Goal: Task Accomplishment & Management: Manage account settings

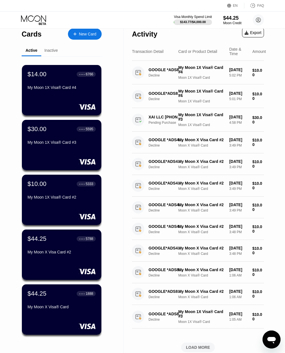
scroll to position [13, 0]
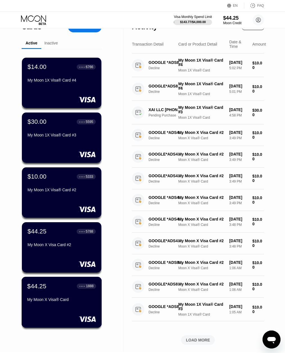
click at [77, 287] on div "● ● ● ● 1888" at bounding box center [86, 285] width 19 height 5
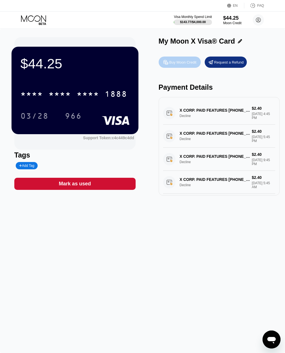
click at [187, 60] on div "Buy Moon Credit" at bounding box center [182, 62] width 27 height 5
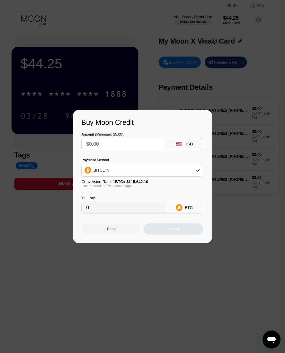
click at [123, 144] on input "text" at bounding box center [123, 143] width 74 height 11
click at [133, 172] on div "BITCOIN" at bounding box center [142, 169] width 121 height 11
click at [127, 82] on div at bounding box center [144, 176] width 289 height 353
click at [127, 78] on div at bounding box center [144, 176] width 289 height 353
click at [190, 84] on div at bounding box center [144, 176] width 289 height 353
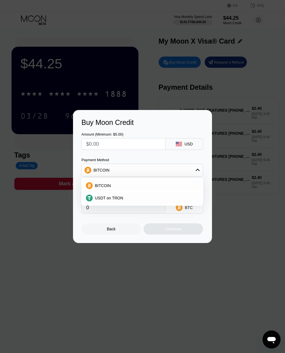
click at [135, 225] on div "Back" at bounding box center [112, 228] width 60 height 11
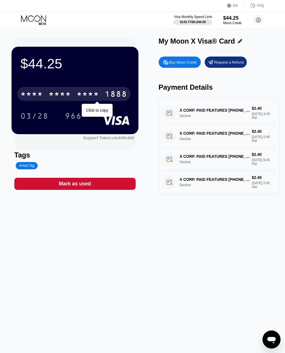
click at [73, 91] on div "* * * * * * * * * * * * 1888" at bounding box center [74, 94] width 114 height 14
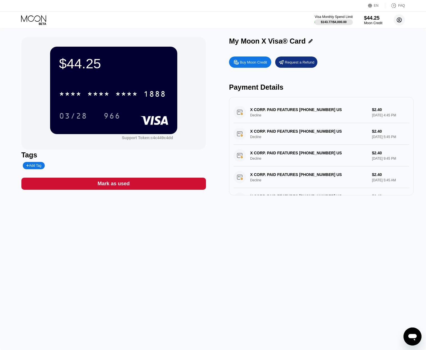
click at [400, 18] on icon at bounding box center [399, 20] width 5 height 5
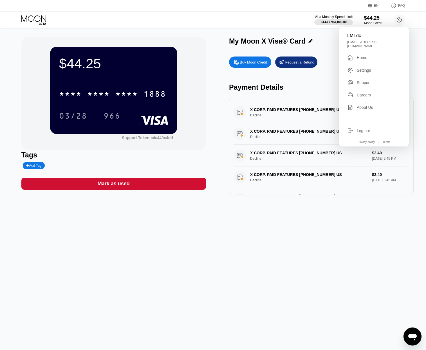
click at [24, 15] on icon at bounding box center [34, 20] width 26 height 10
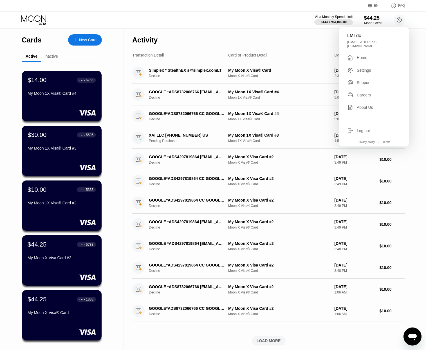
click at [52, 57] on div "Inactive" at bounding box center [50, 56] width 13 height 4
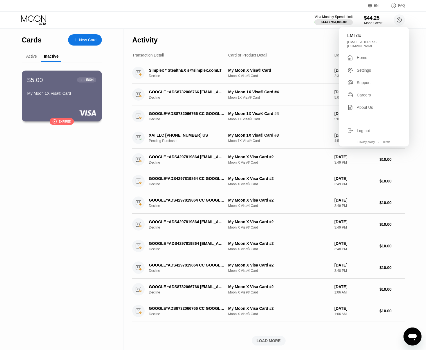
click at [67, 101] on div "$5.00 ● ● ● ● 5004 My Moon 1X Visa® Card  Expired" at bounding box center [62, 96] width 80 height 51
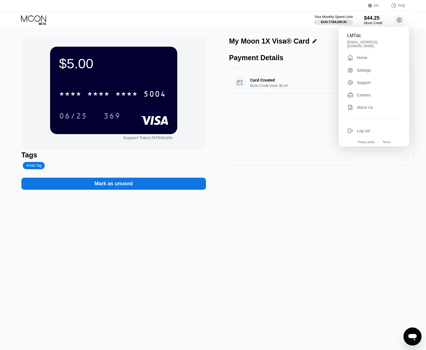
click at [178, 217] on div "$5.00 * * * * * * * * * * * * 5004 06/25 369 Support Token: f47940e28c Tags Add…" at bounding box center [213, 189] width 426 height 321
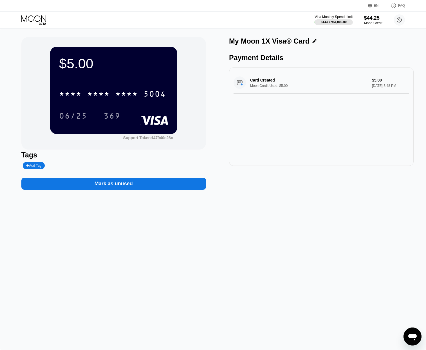
click at [275, 76] on div "Card Created Moon Credit Used: $5.00 $5.00 Apr 04, 2025 3:48 PM" at bounding box center [320, 83] width 175 height 22
click at [372, 22] on div "Moon Credit" at bounding box center [372, 23] width 19 height 4
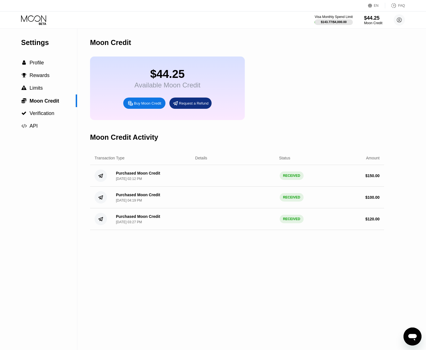
click at [38, 20] on icon at bounding box center [34, 20] width 26 height 10
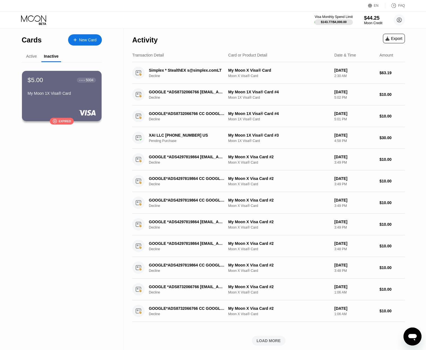
click at [30, 54] on div "Active" at bounding box center [32, 56] width 20 height 11
click at [33, 56] on div "Active" at bounding box center [31, 56] width 11 height 4
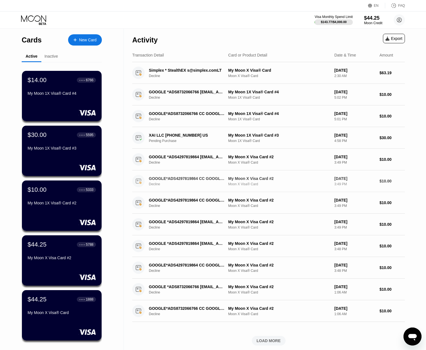
scroll to position [91, 0]
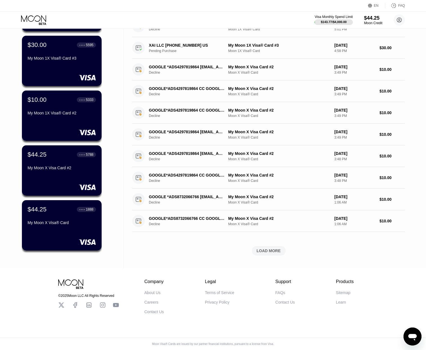
click at [259, 252] on div "LOAD MORE" at bounding box center [268, 250] width 24 height 5
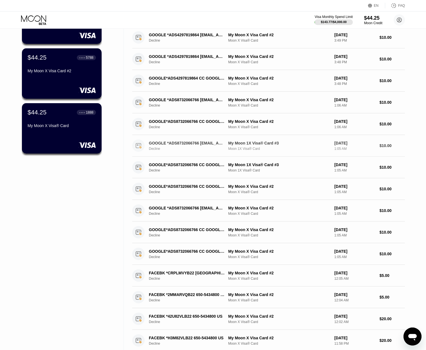
scroll to position [345, 0]
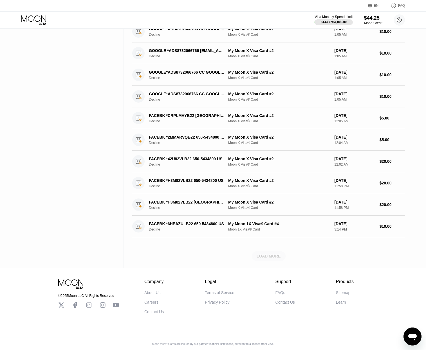
click at [262, 251] on div "LOAD MORE" at bounding box center [269, 256] width 34 height 10
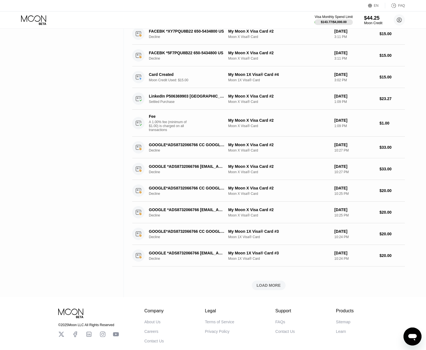
scroll to position [602, 0]
click at [271, 284] on div "LOAD MORE" at bounding box center [268, 284] width 24 height 5
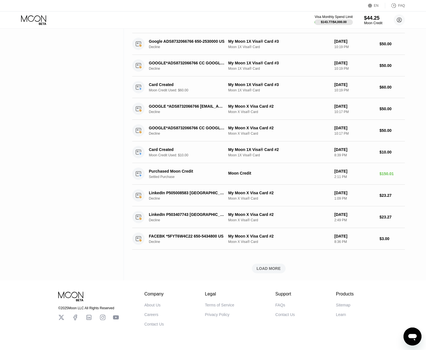
scroll to position [892, 0]
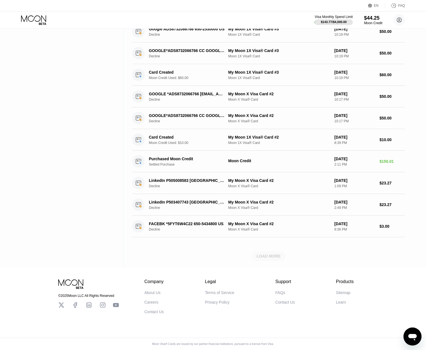
click at [268, 257] on div "LOAD MORE" at bounding box center [268, 256] width 24 height 5
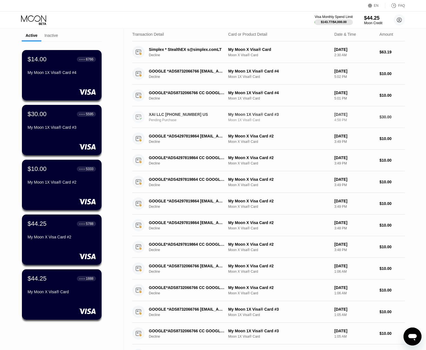
scroll to position [0, 0]
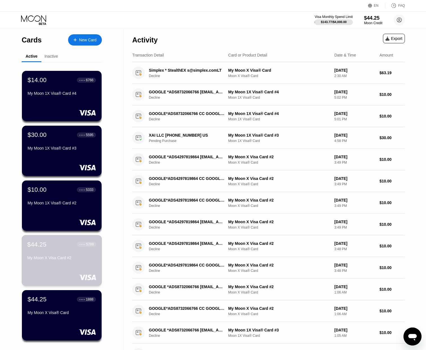
click at [73, 270] on div "$44.25 ● ● ● ● 5788 My Moon X Visa Card #2" at bounding box center [62, 260] width 80 height 51
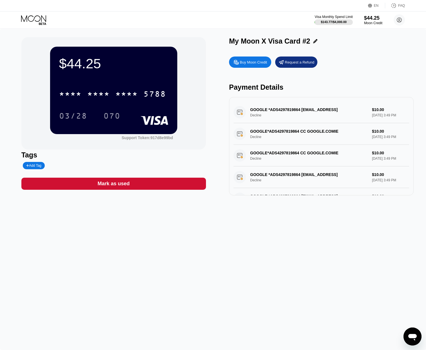
click at [39, 21] on icon at bounding box center [33, 18] width 25 height 6
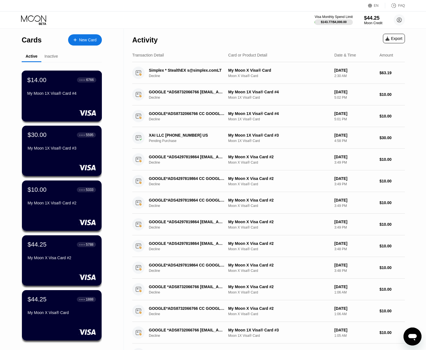
click at [79, 99] on div "$14.00 ● ● ● ● 6766 My Moon 1X Visa® Card #4" at bounding box center [62, 96] width 80 height 51
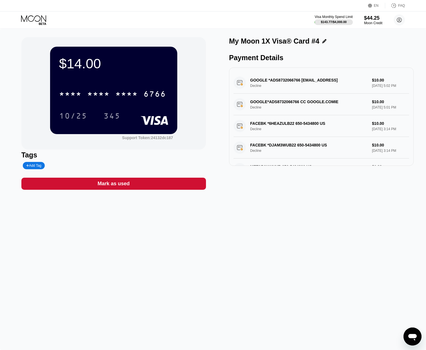
click at [135, 184] on div "Mark as used" at bounding box center [113, 184] width 184 height 12
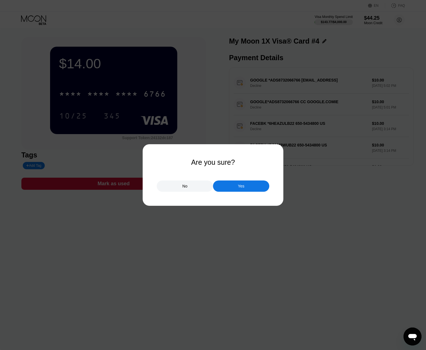
click at [247, 185] on div "Yes" at bounding box center [241, 185] width 56 height 11
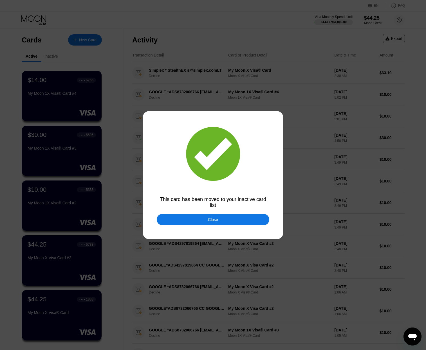
click at [209, 219] on div "Close" at bounding box center [213, 219] width 10 height 4
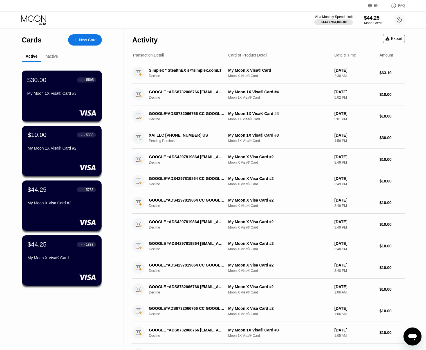
click at [82, 98] on div "My Moon 1X Visa® Card #3" at bounding box center [61, 94] width 69 height 7
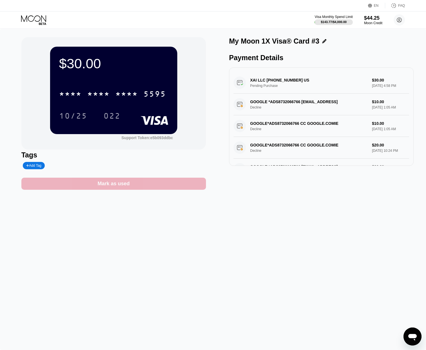
click at [165, 189] on div "Mark as used" at bounding box center [113, 184] width 184 height 12
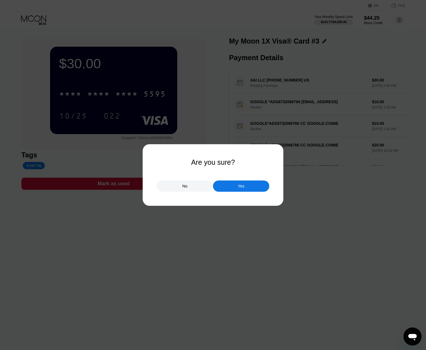
click at [227, 188] on div "Yes" at bounding box center [241, 185] width 56 height 11
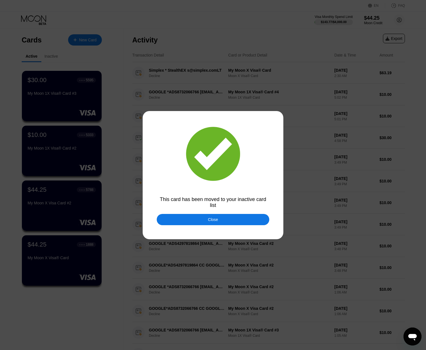
click at [217, 217] on div "Close" at bounding box center [213, 219] width 10 height 4
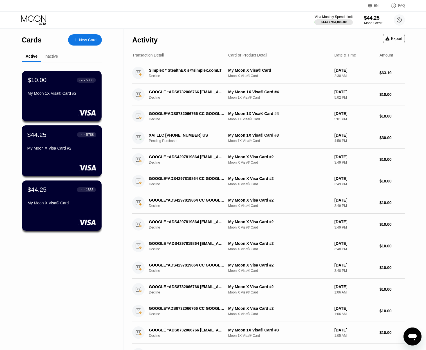
click at [75, 164] on div "$44.25 ● ● ● ● 5788 My Moon X Visa Card #2" at bounding box center [62, 150] width 80 height 51
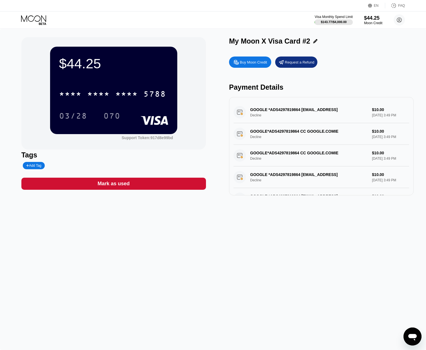
click at [114, 183] on div "Mark as used" at bounding box center [114, 183] width 32 height 6
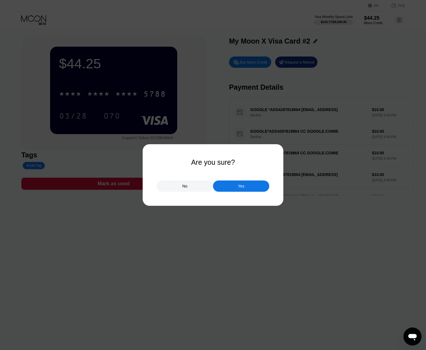
click at [245, 192] on div at bounding box center [215, 175] width 430 height 350
click at [245, 189] on div "Yes" at bounding box center [241, 185] width 56 height 11
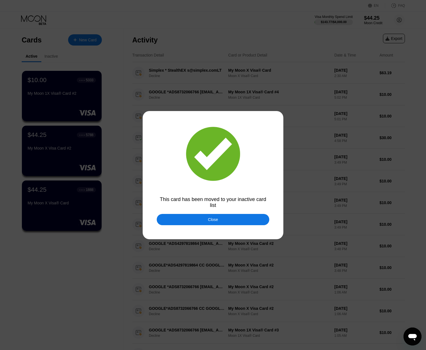
click at [66, 59] on div at bounding box center [215, 175] width 430 height 350
click at [187, 215] on div "Close" at bounding box center [213, 219] width 112 height 11
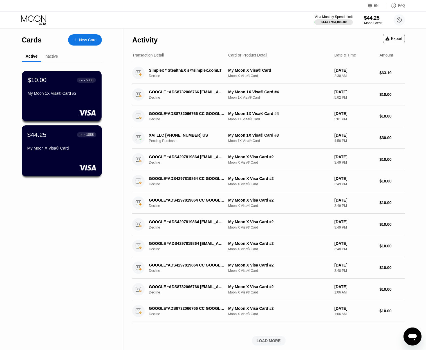
click at [71, 151] on div "My Moon X Visa® Card" at bounding box center [61, 149] width 69 height 7
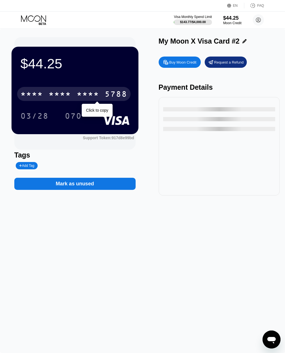
click at [91, 96] on div "* * * *" at bounding box center [88, 94] width 22 height 9
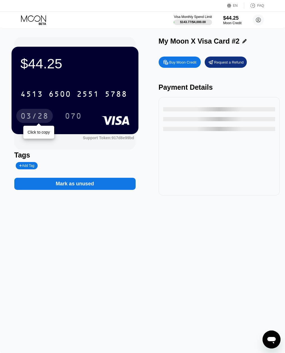
click at [41, 118] on div "03/28" at bounding box center [35, 116] width 28 height 9
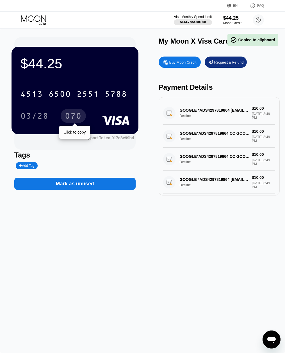
click at [70, 116] on div "070" at bounding box center [73, 116] width 17 height 9
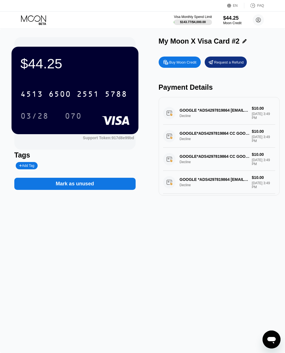
click at [35, 22] on icon at bounding box center [34, 20] width 26 height 10
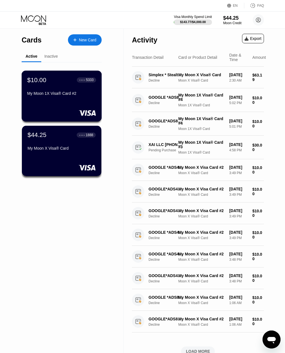
click at [48, 97] on div "My Moon 1X Visa® Card #2" at bounding box center [61, 94] width 69 height 7
